Goal: Transaction & Acquisition: Book appointment/travel/reservation

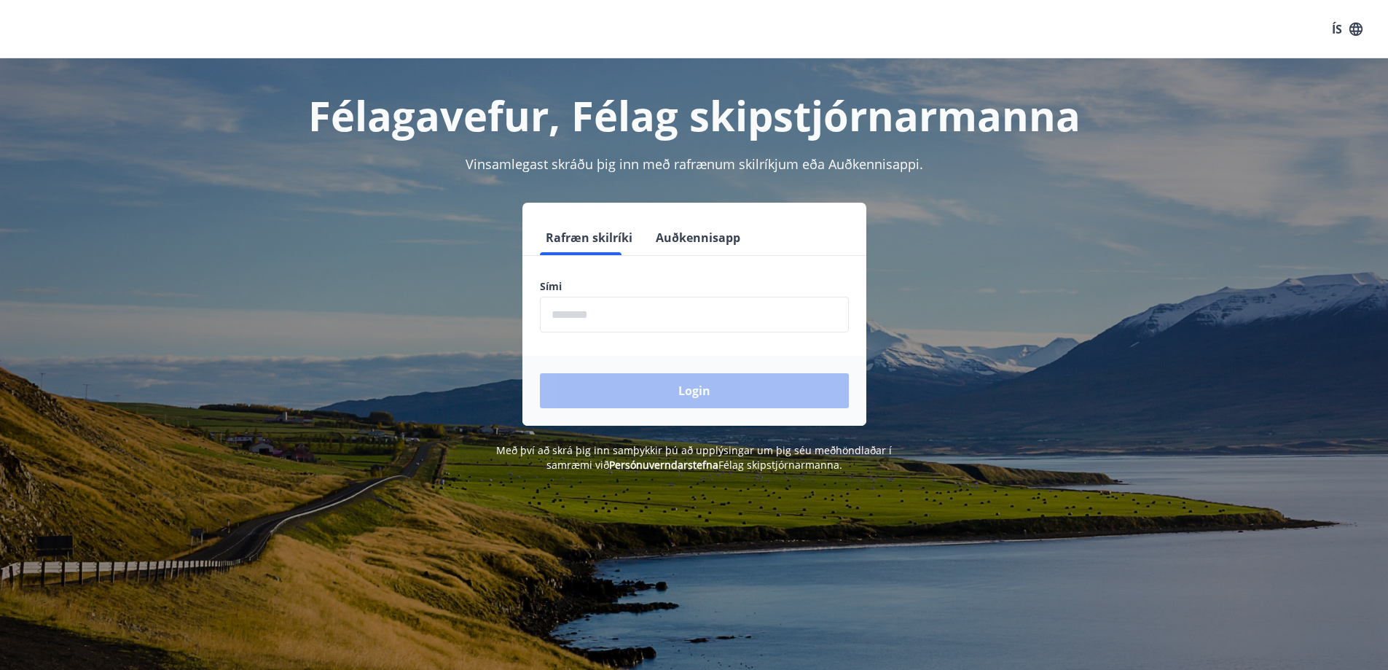
click at [655, 317] on input "phone" at bounding box center [694, 315] width 309 height 36
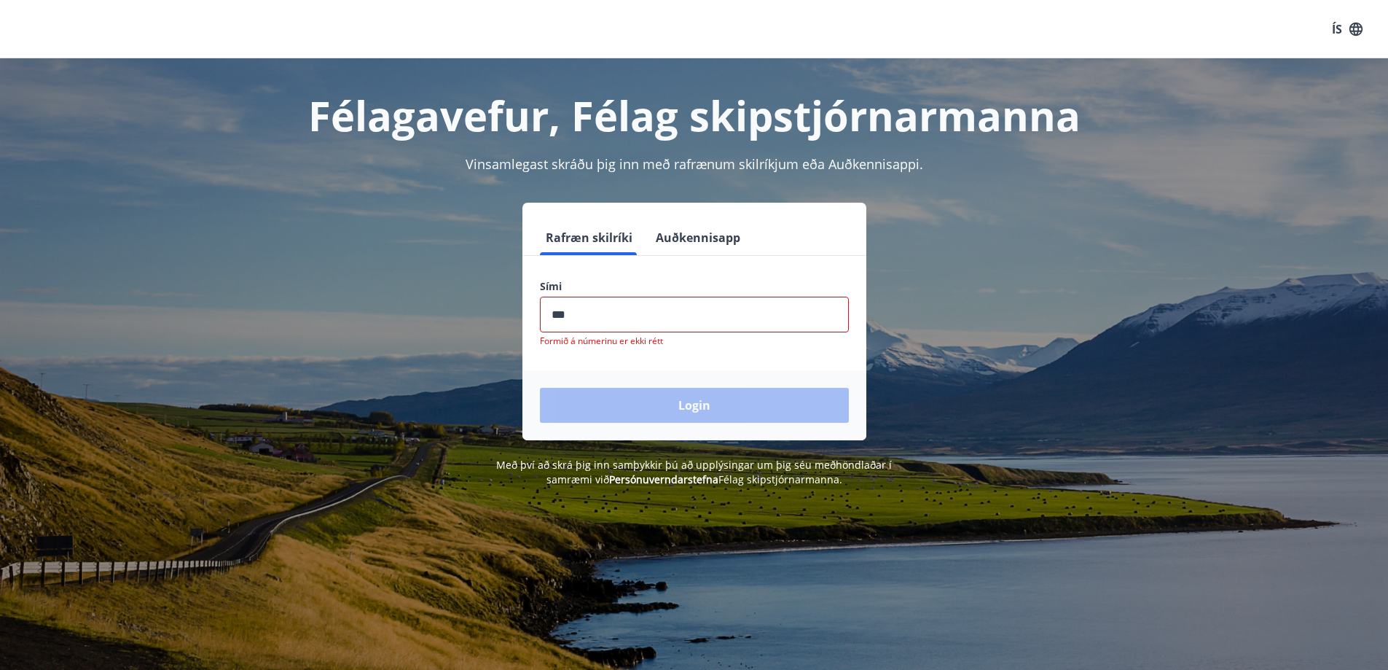
type input "********"
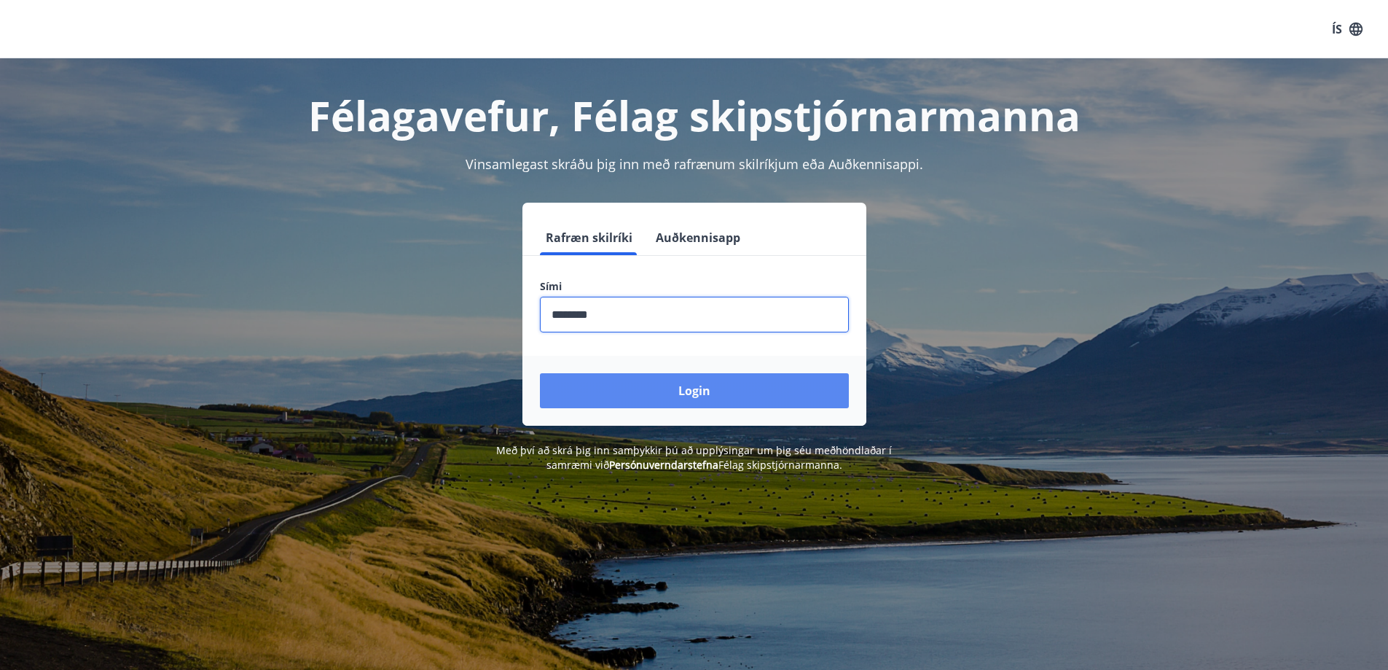
click at [693, 385] on button "Login" at bounding box center [694, 390] width 309 height 35
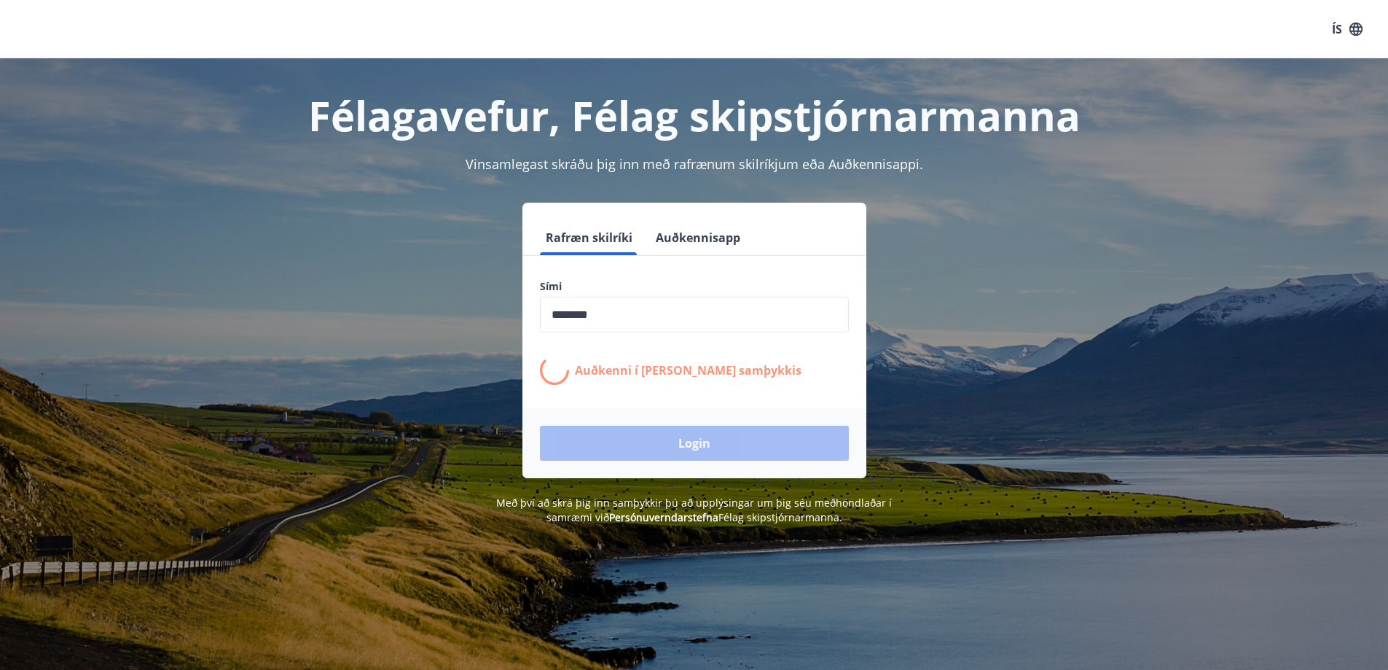
drag, startPoint x: 692, startPoint y: 385, endPoint x: 409, endPoint y: 344, distance: 286.3
click at [409, 344] on div "Rafræn skilríki Auðkennisapp Sími ​ Auðkenni í [PERSON_NAME] samþykkis Login" at bounding box center [694, 340] width 1014 height 275
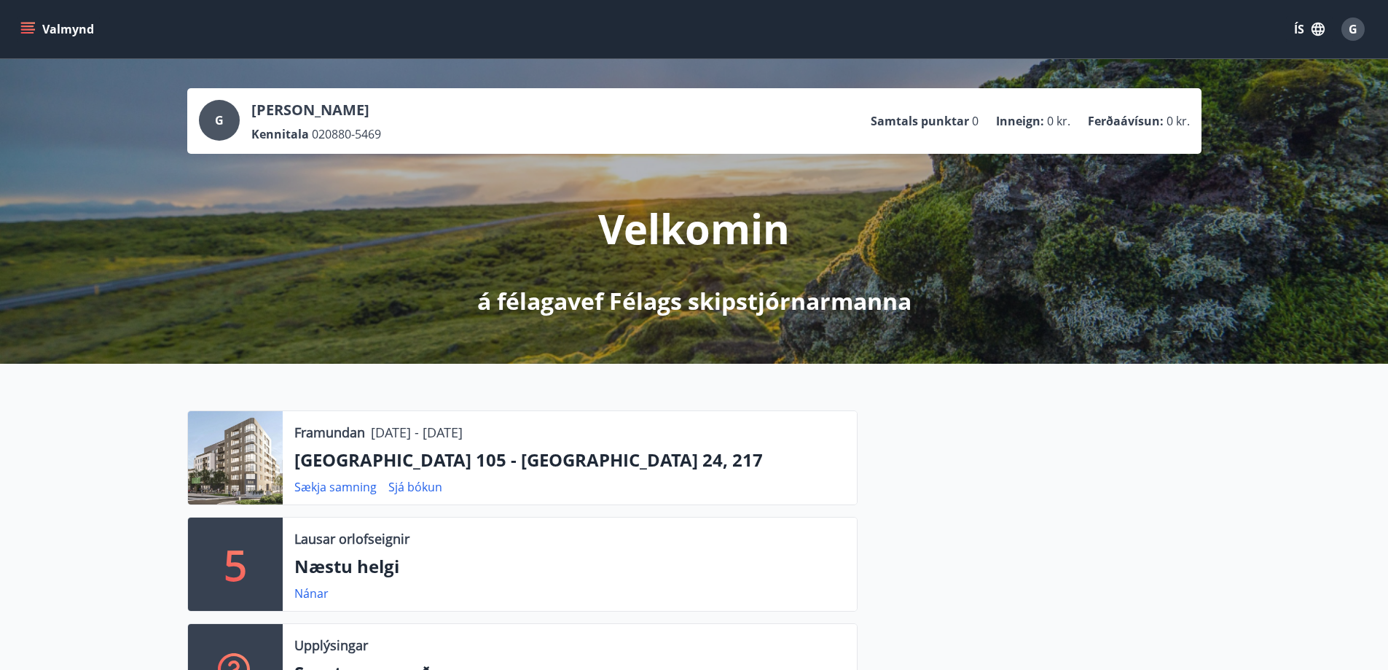
click at [32, 26] on icon "menu" at bounding box center [27, 25] width 13 height 1
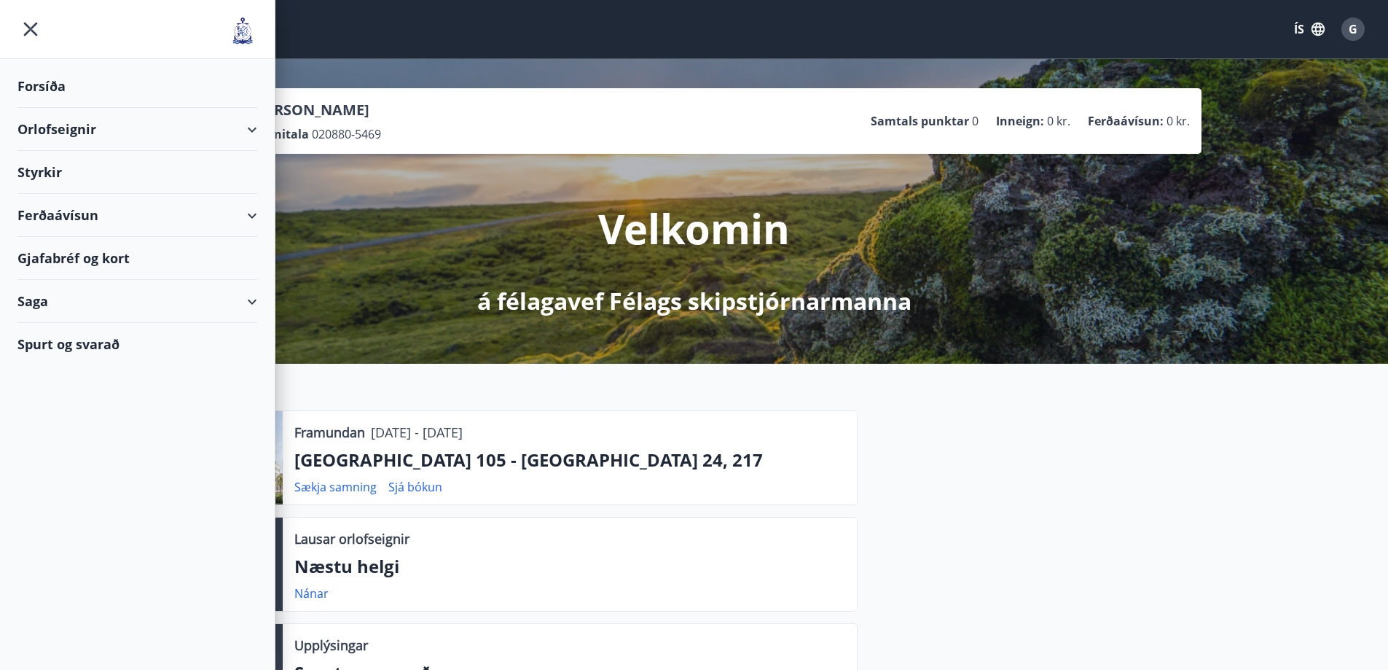
click at [68, 137] on div "Orlofseignir" at bounding box center [137, 129] width 240 height 43
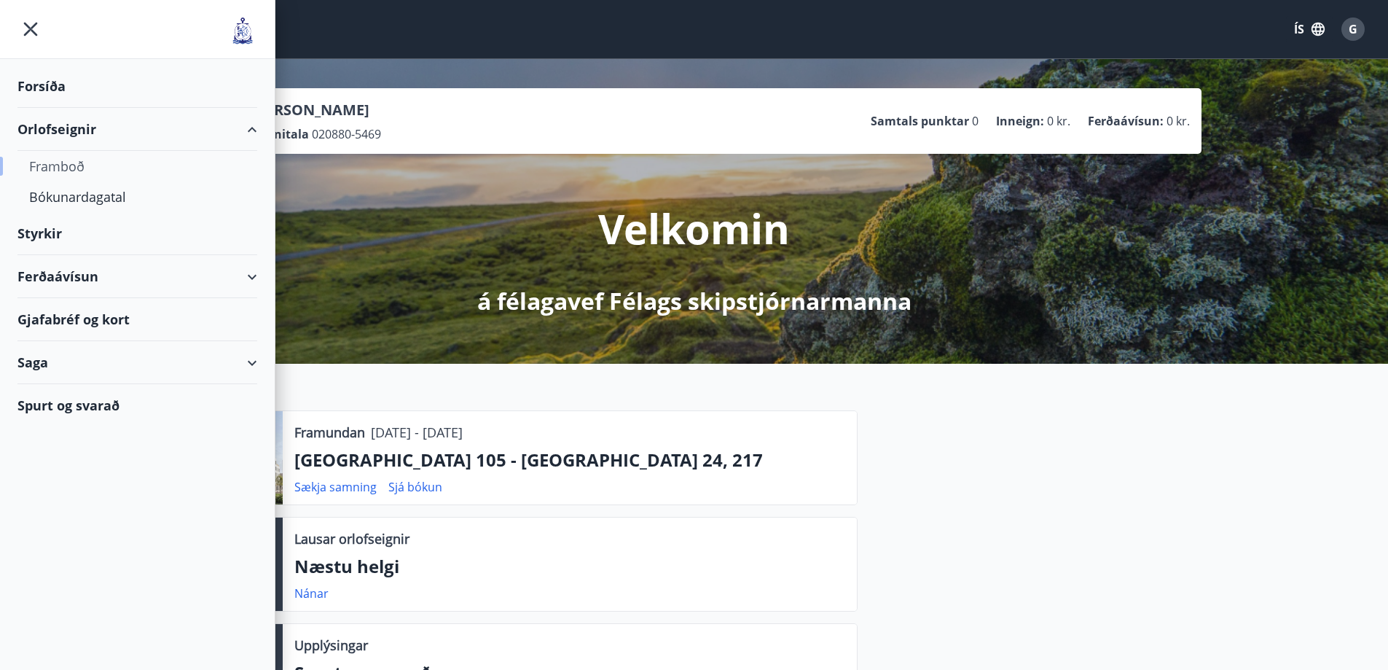
click at [68, 170] on div "Framboð" at bounding box center [137, 166] width 216 height 31
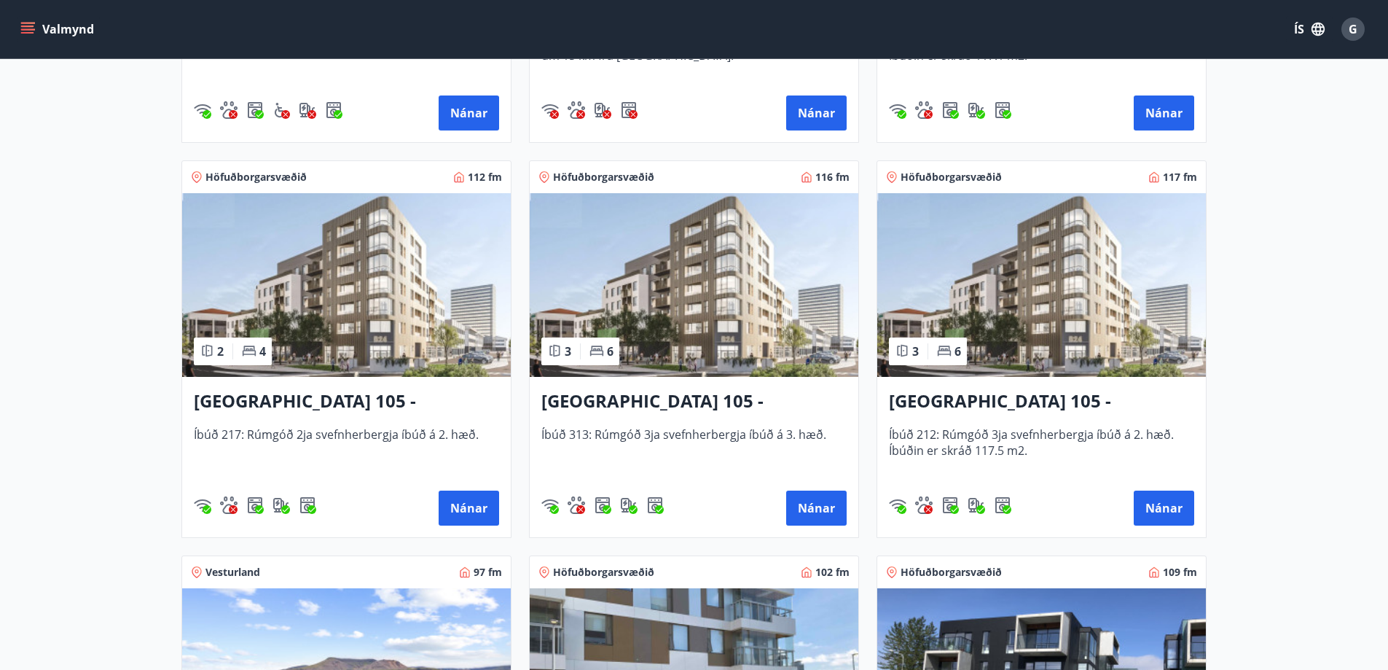
scroll to position [437, 0]
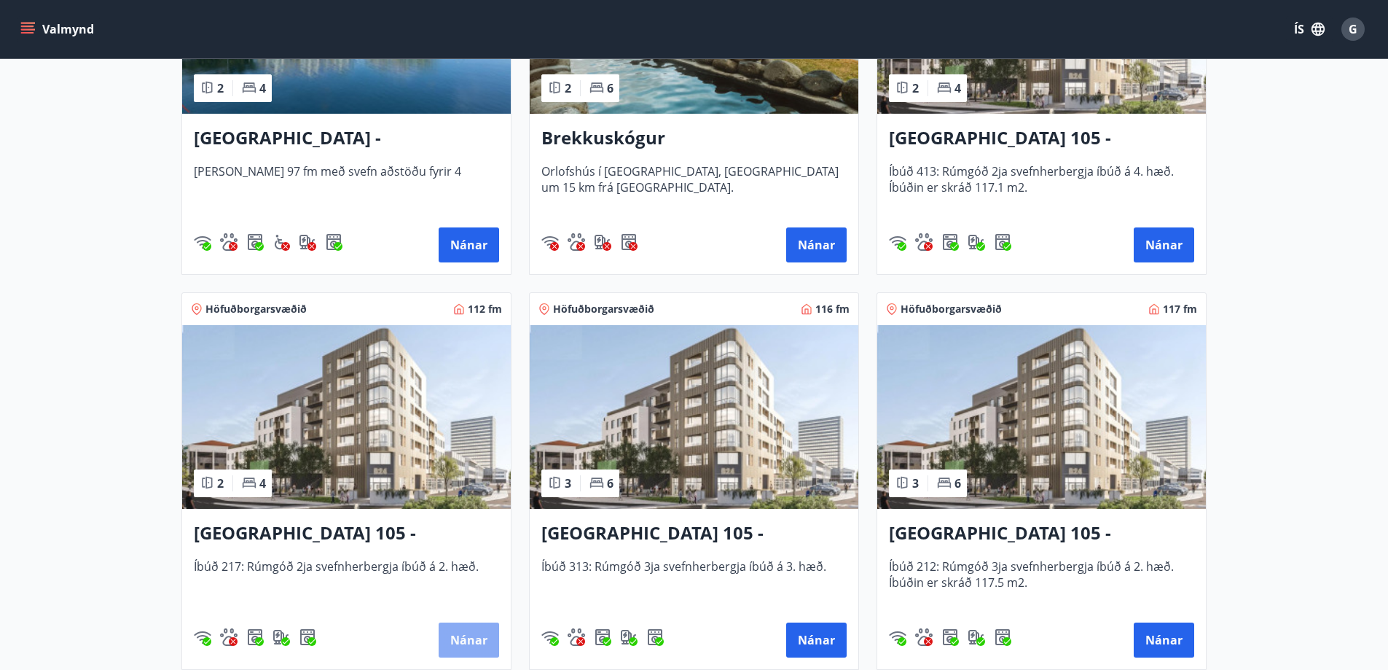
click at [468, 627] on button "Nánar" at bounding box center [469, 639] width 60 height 35
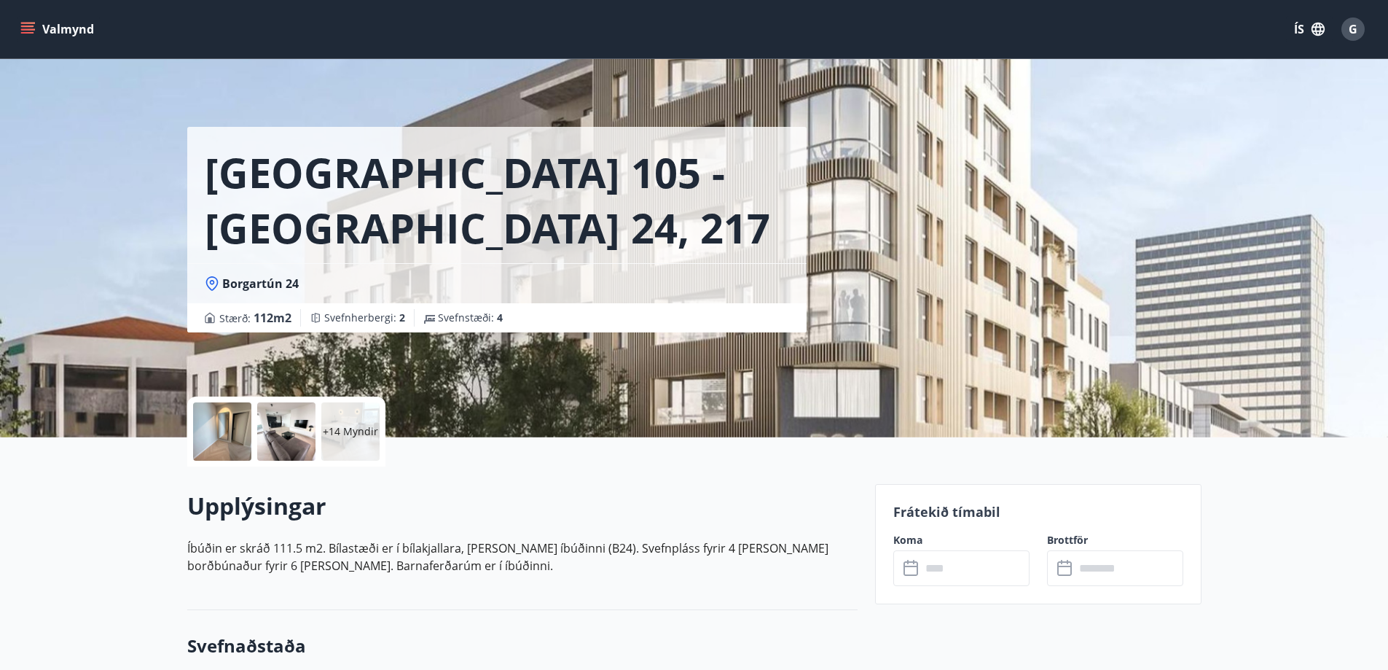
click at [348, 436] on p "+14 Myndir" at bounding box center [350, 431] width 55 height 15
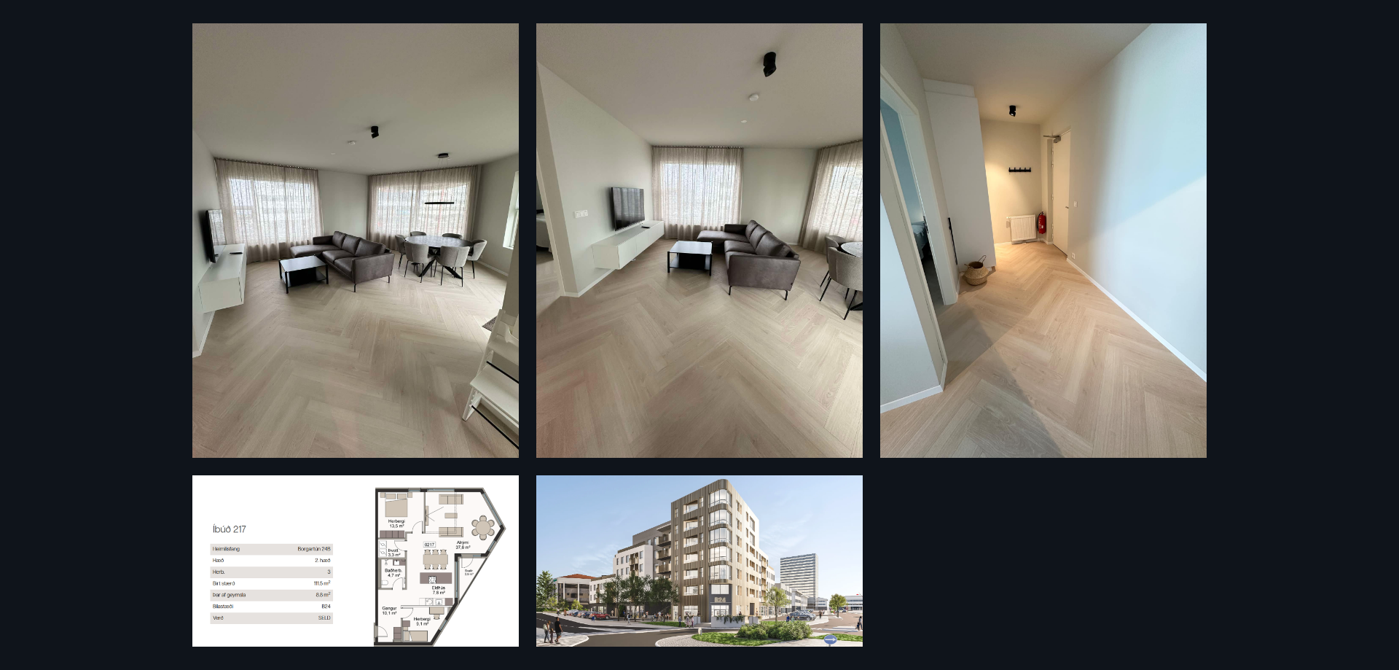
scroll to position [2355, 0]
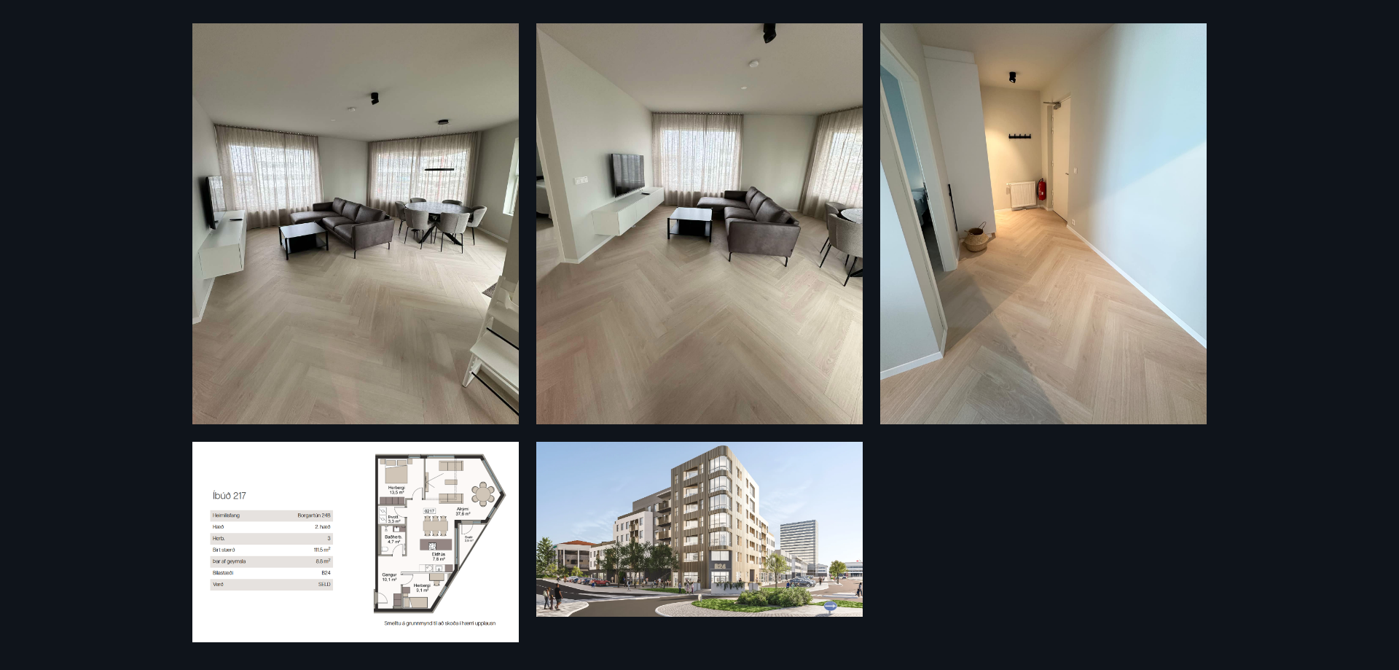
click at [388, 512] on img at bounding box center [355, 541] width 326 height 200
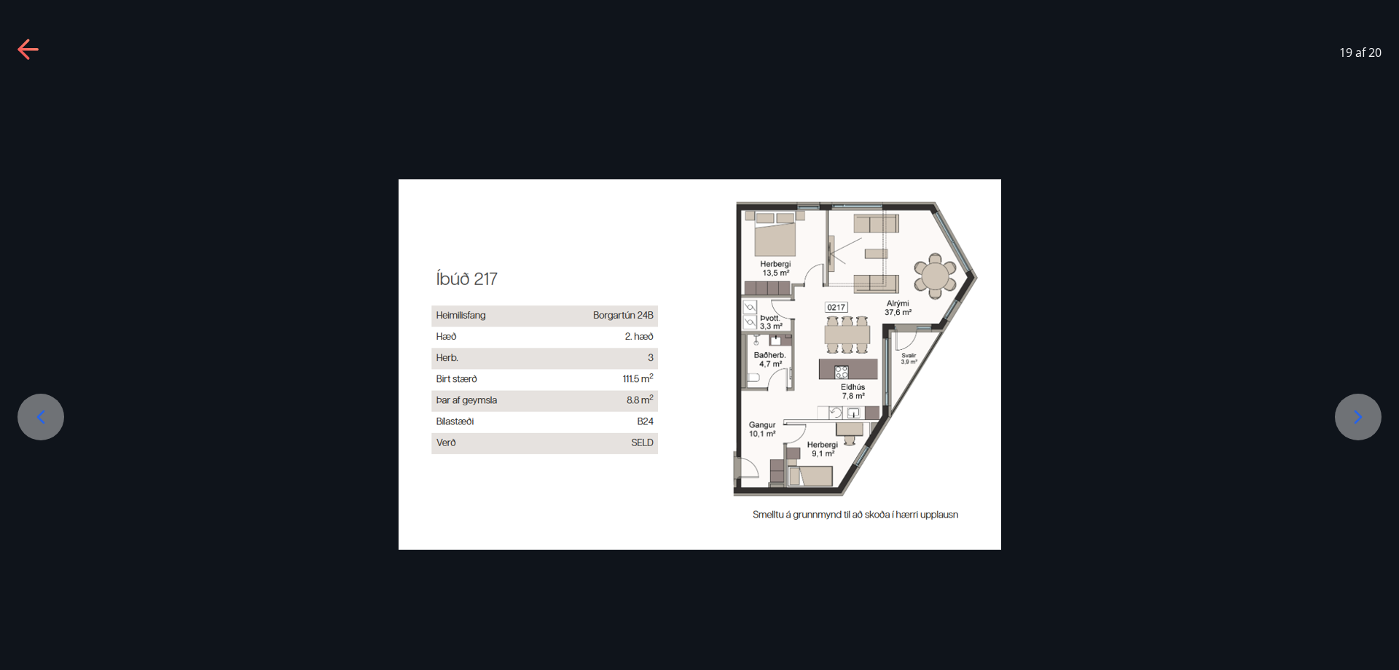
click at [34, 55] on icon at bounding box center [28, 50] width 23 height 23
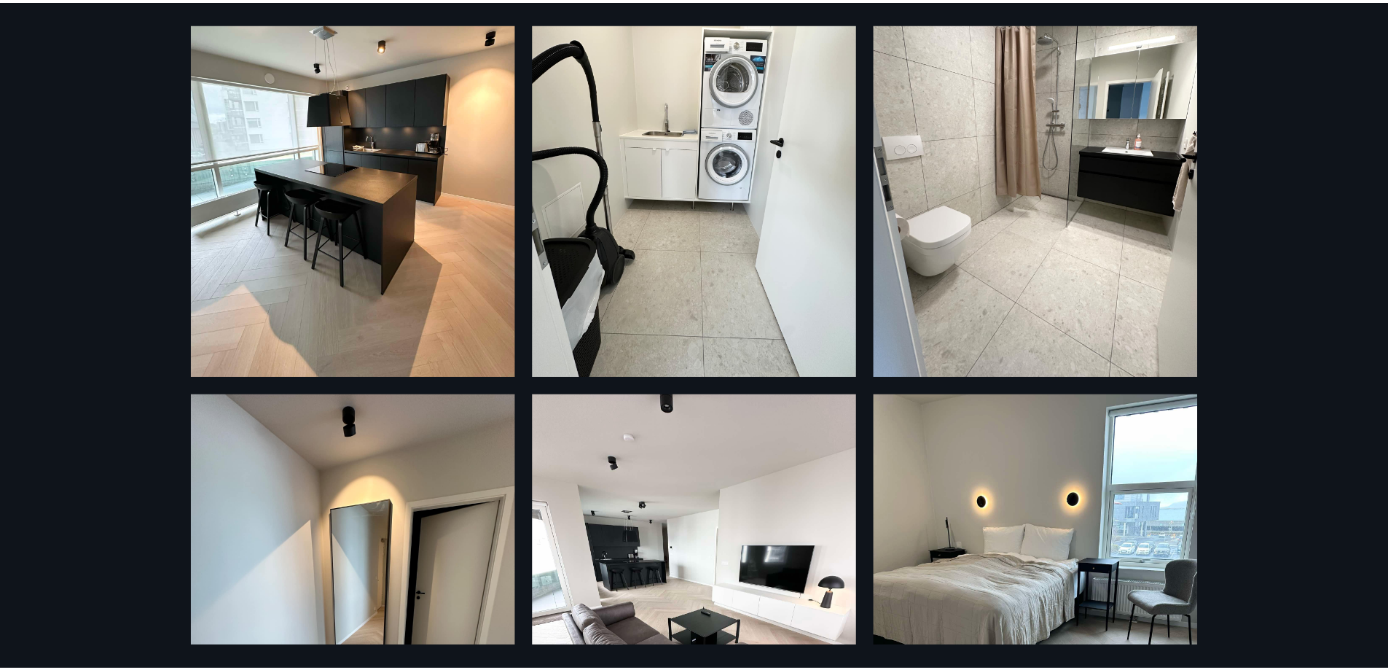
scroll to position [0, 0]
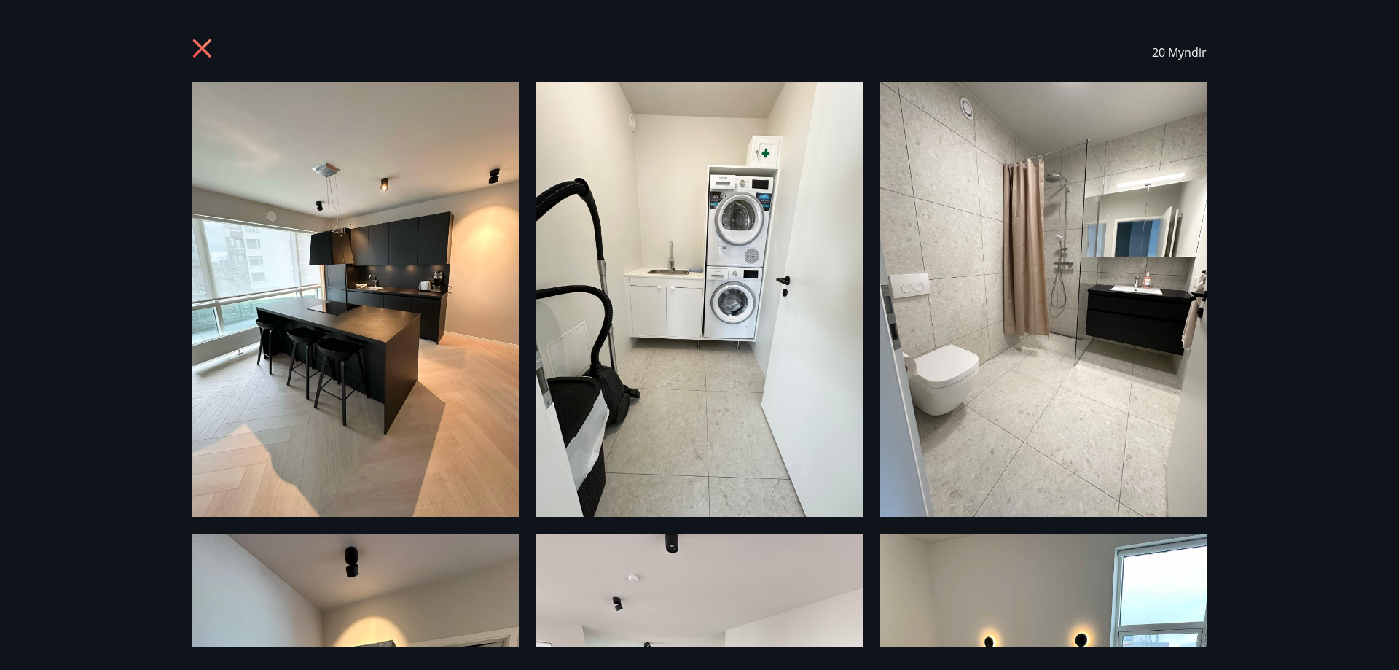
click at [308, 212] on img at bounding box center [355, 299] width 326 height 435
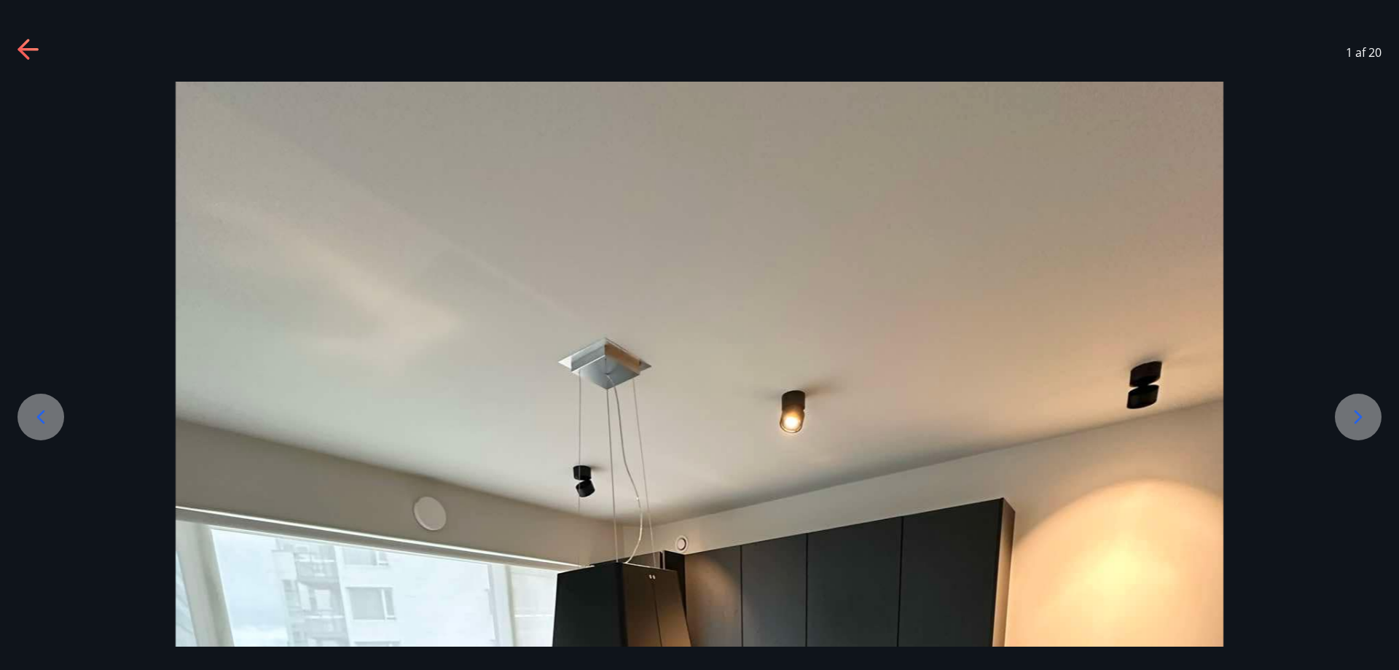
click at [35, 40] on icon at bounding box center [28, 50] width 23 height 23
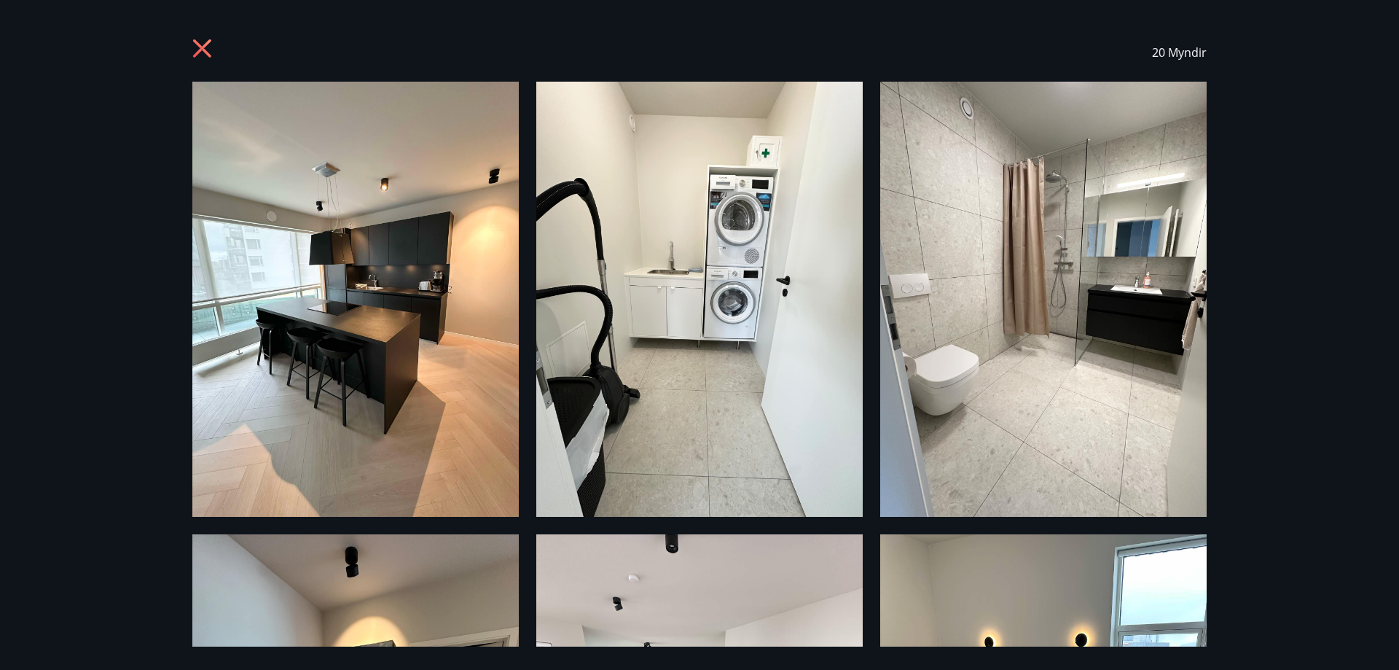
click at [195, 51] on icon at bounding box center [203, 50] width 23 height 23
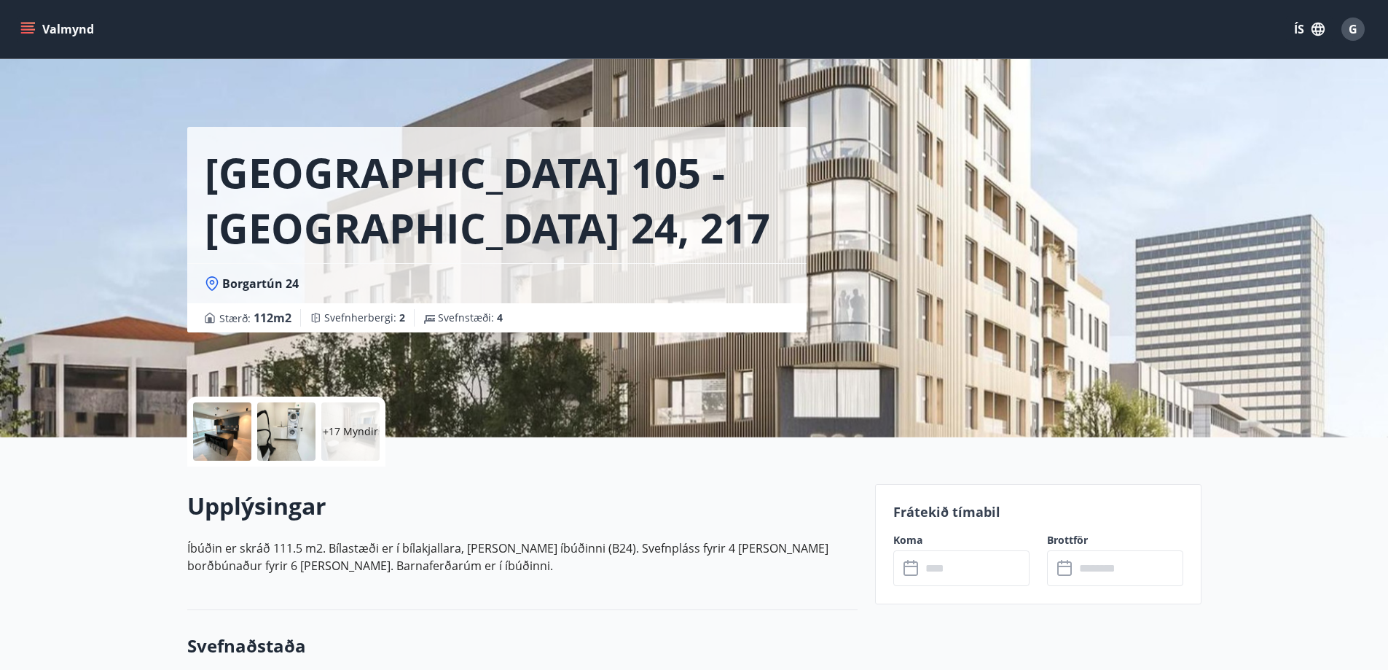
click at [22, 27] on icon "menu" at bounding box center [27, 25] width 13 height 1
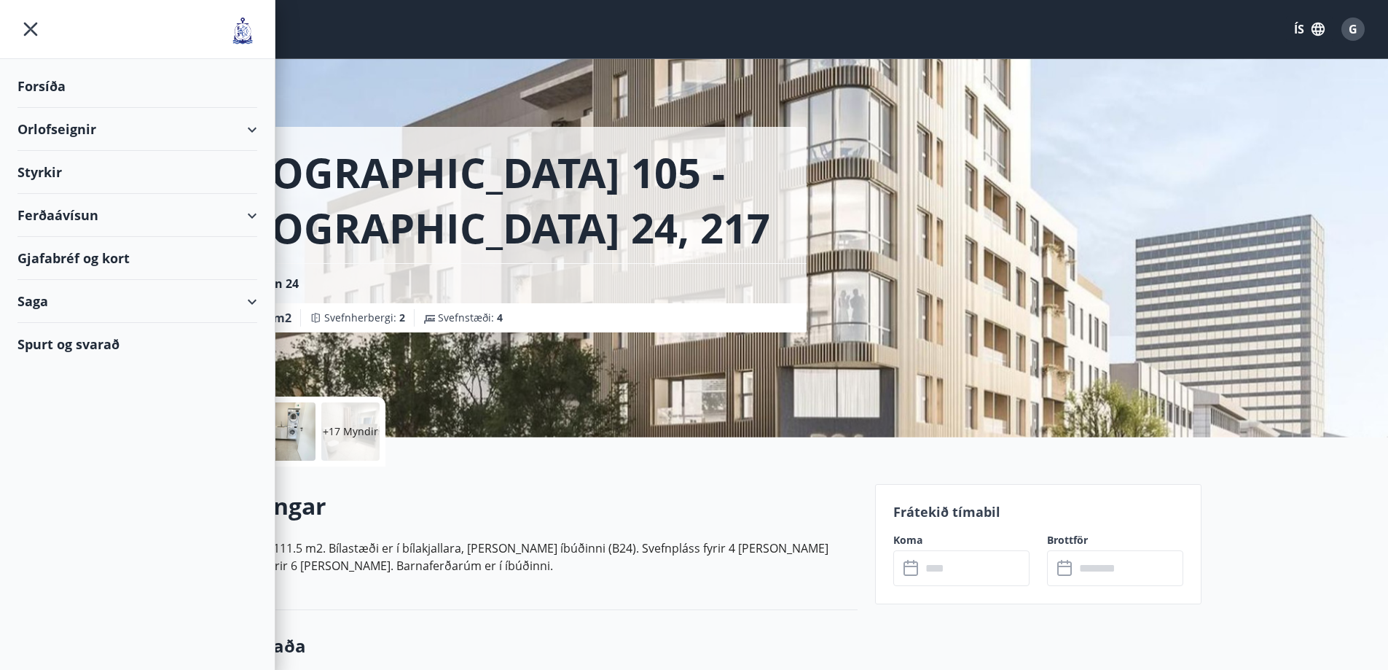
click at [122, 128] on div "Orlofseignir" at bounding box center [137, 129] width 240 height 43
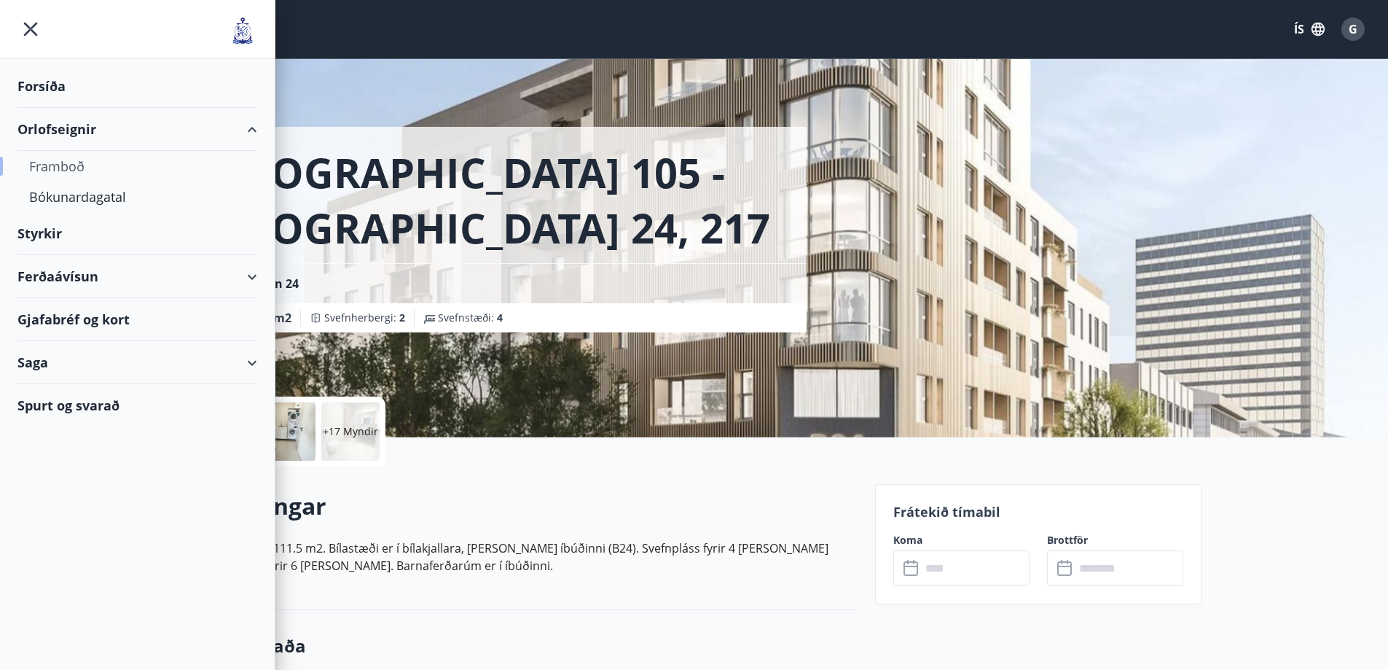
click at [111, 173] on div "Framboð" at bounding box center [137, 166] width 216 height 31
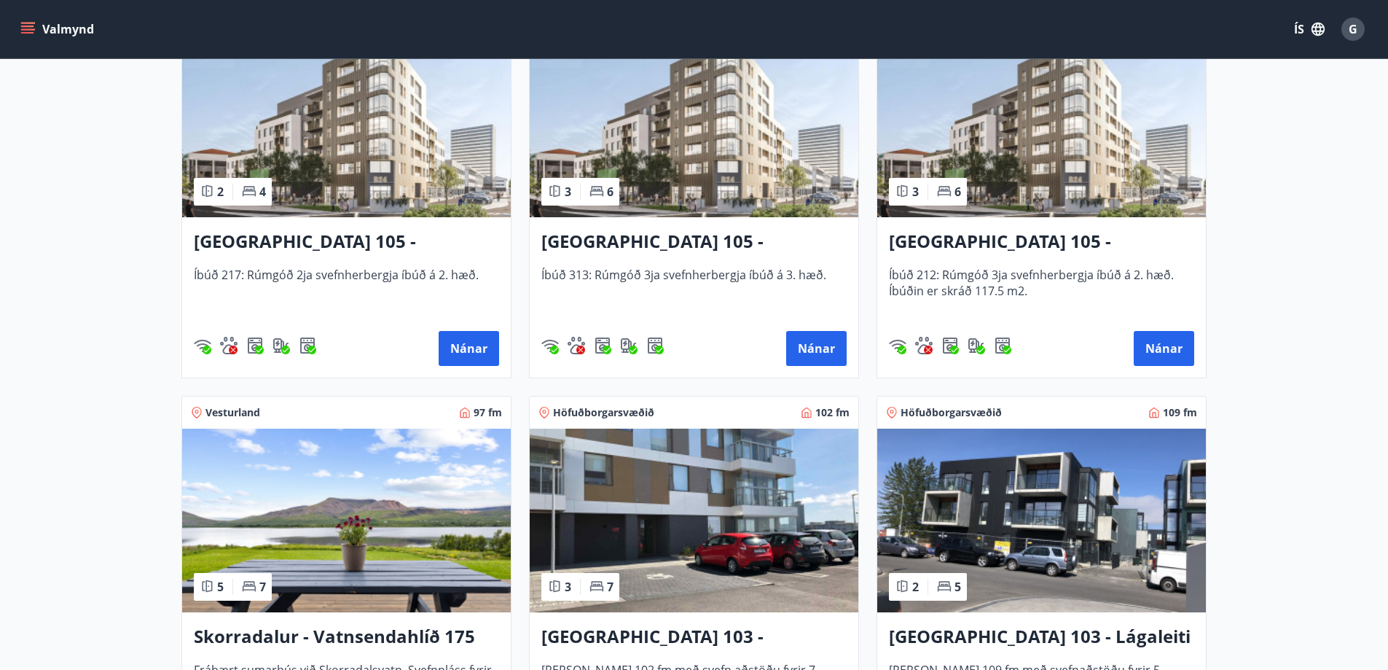
scroll to position [510, 0]
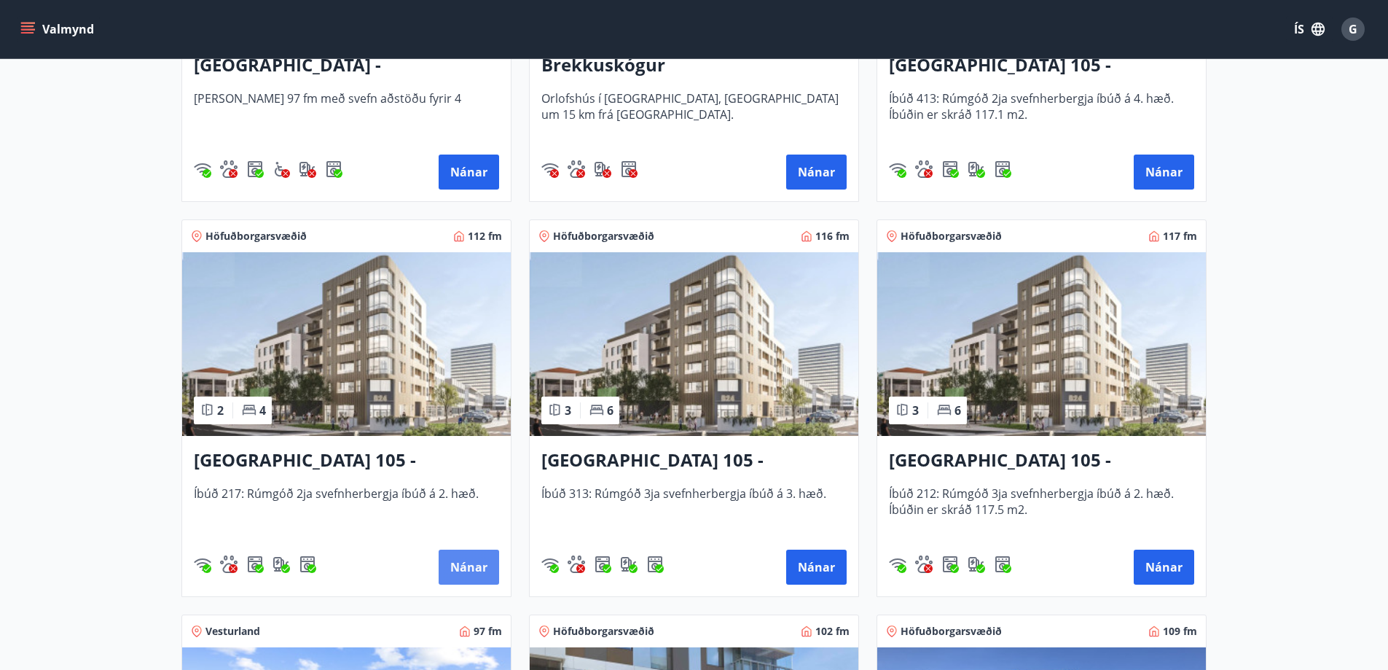
click at [485, 565] on button "Nánar" at bounding box center [469, 566] width 60 height 35
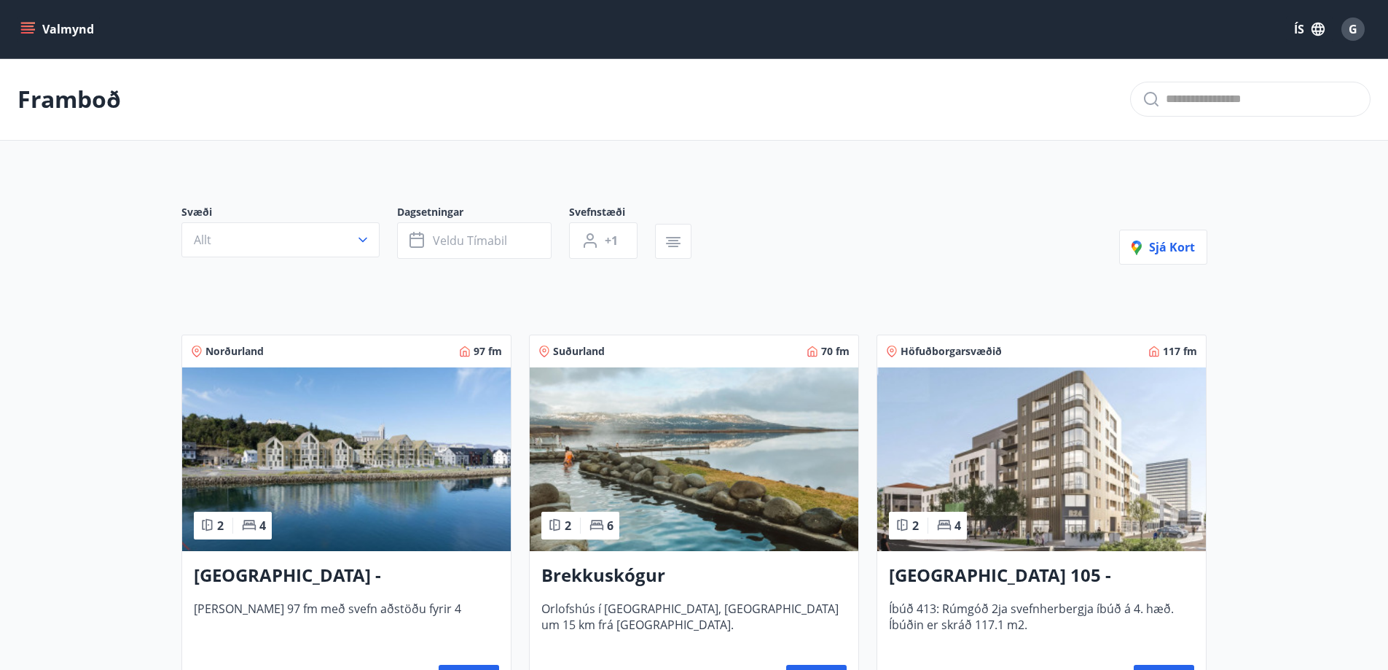
click at [1358, 32] on div "G" at bounding box center [1352, 28] width 23 height 23
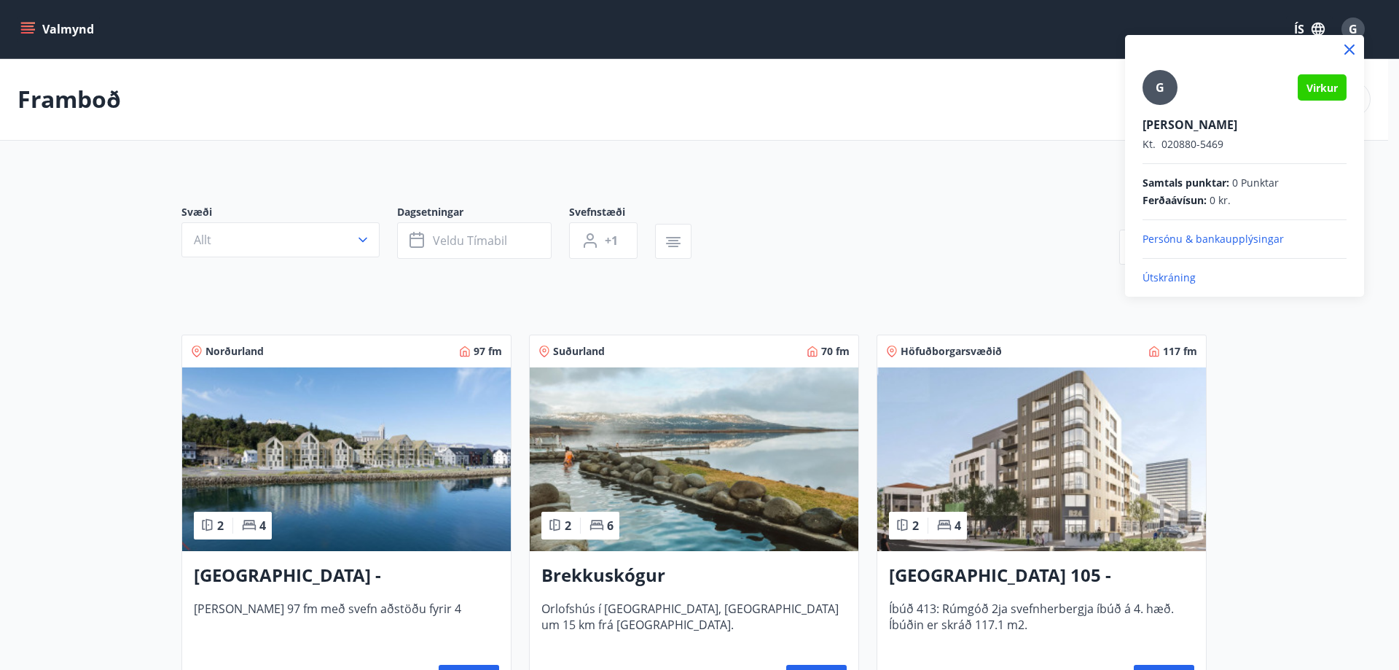
click at [1177, 279] on p "Útskráning" at bounding box center [1244, 277] width 204 height 15
